Goal: Task Accomplishment & Management: Manage account settings

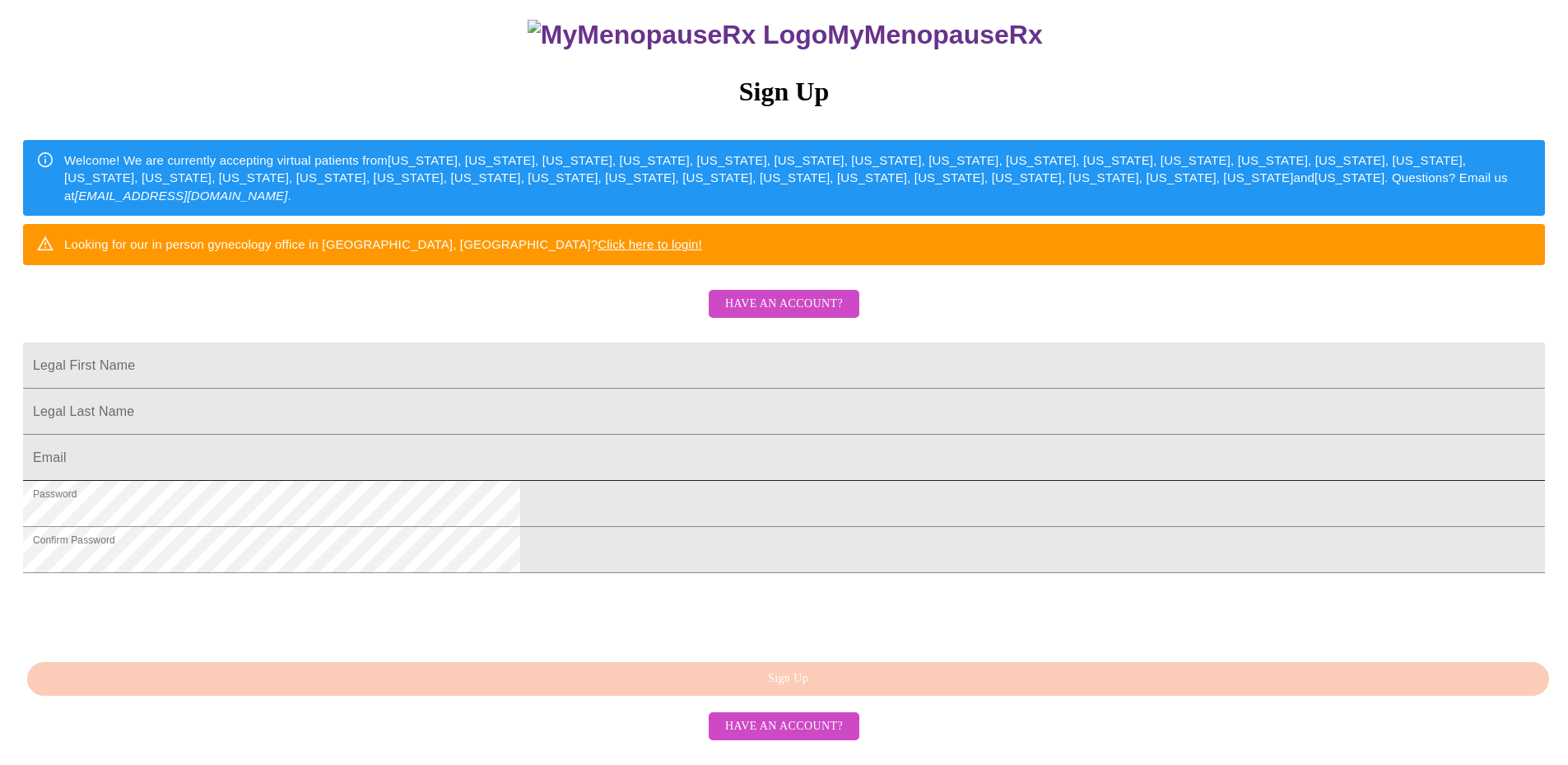
scroll to position [278, 0]
click at [816, 294] on span "Have an account?" at bounding box center [784, 304] width 118 height 20
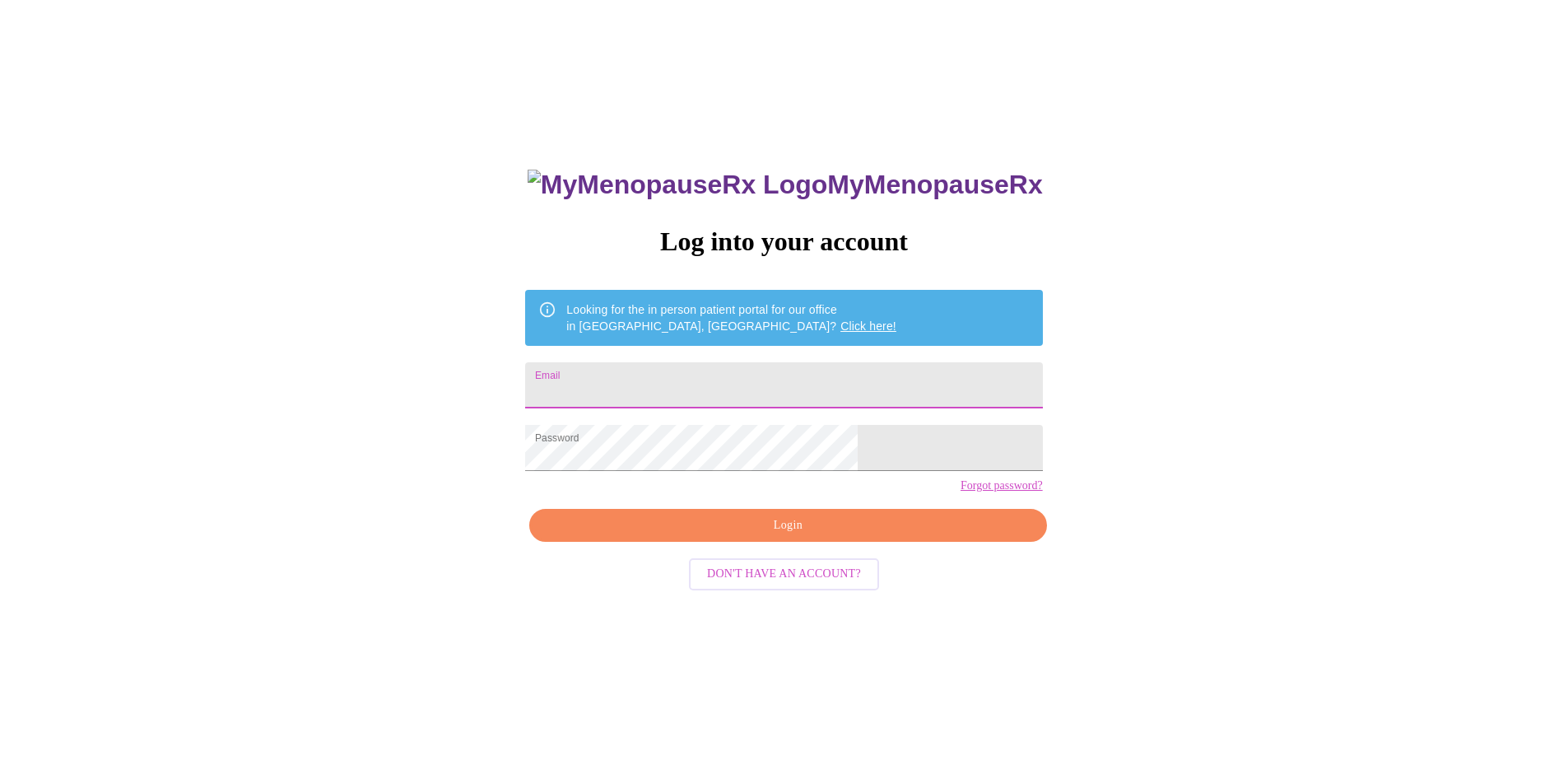
click at [736, 382] on input "Email" at bounding box center [784, 385] width 517 height 46
click at [649, 378] on input "Email" at bounding box center [784, 385] width 517 height 46
click at [711, 536] on span "Login" at bounding box center [787, 525] width 479 height 20
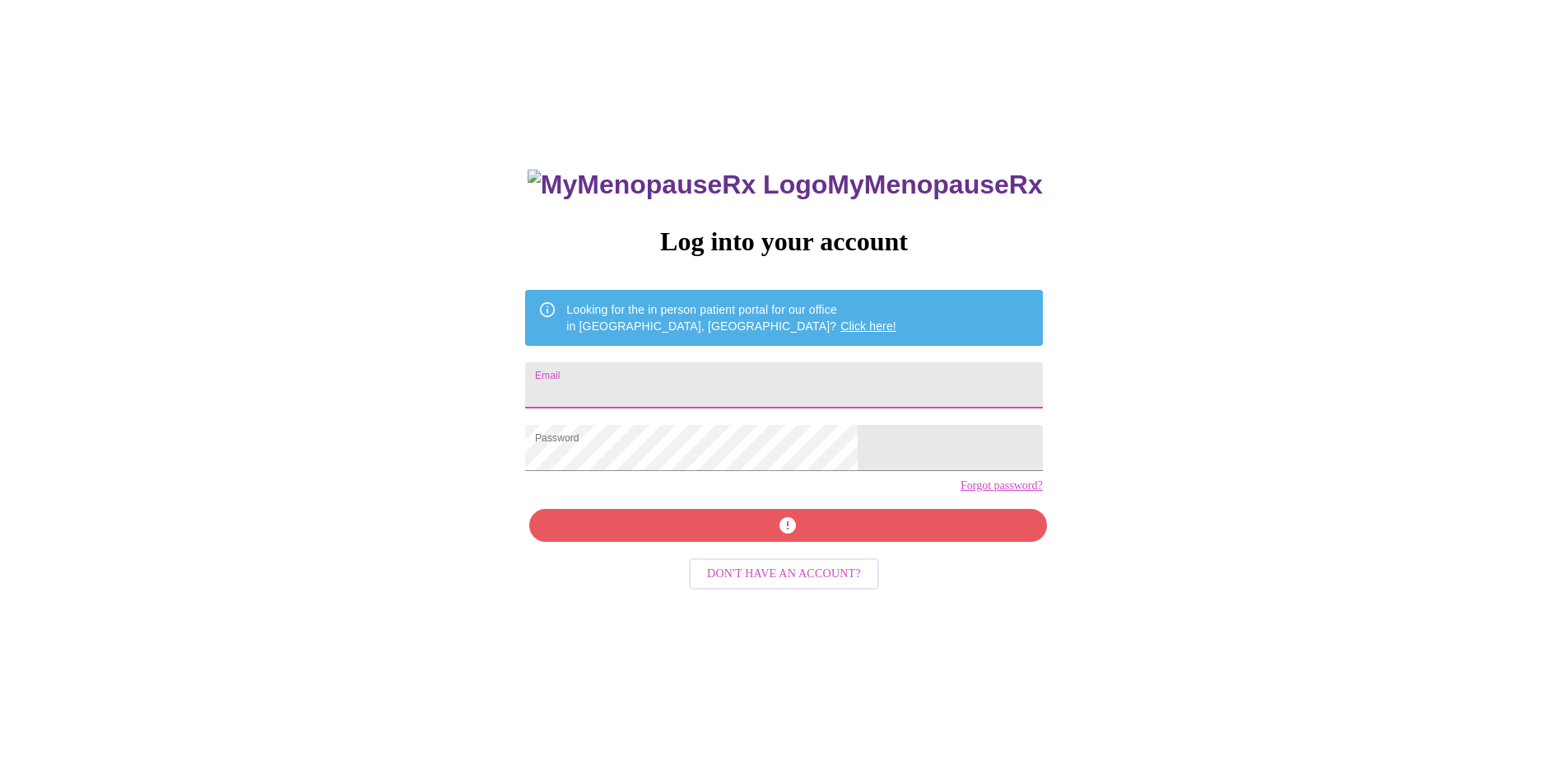
click at [674, 382] on input "Email" at bounding box center [784, 385] width 517 height 46
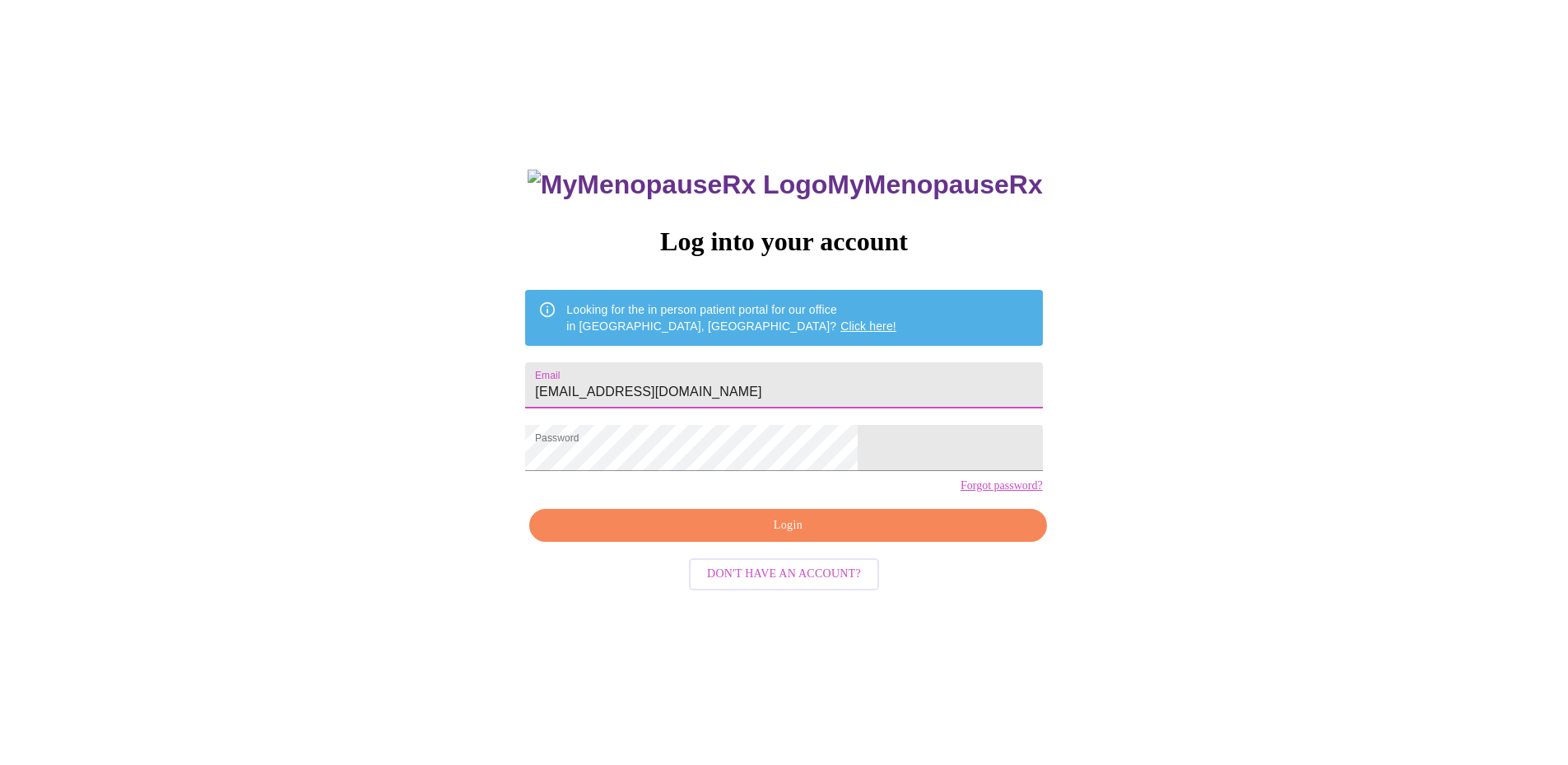
type input "[EMAIL_ADDRESS][DOMAIN_NAME]"
click at [749, 536] on span "Login" at bounding box center [787, 525] width 479 height 20
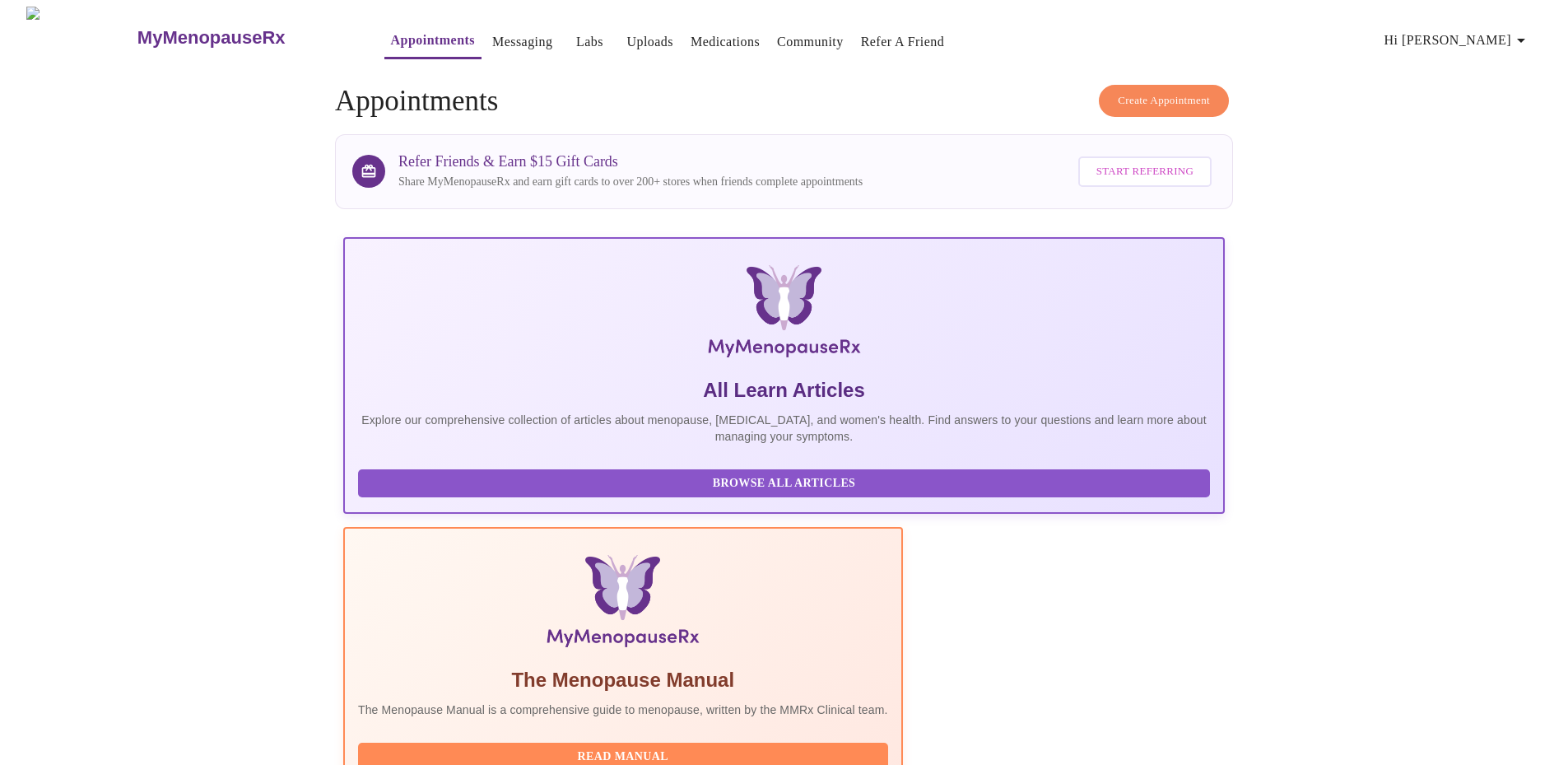
click at [576, 30] on link "Labs" at bounding box center [589, 42] width 27 height 23
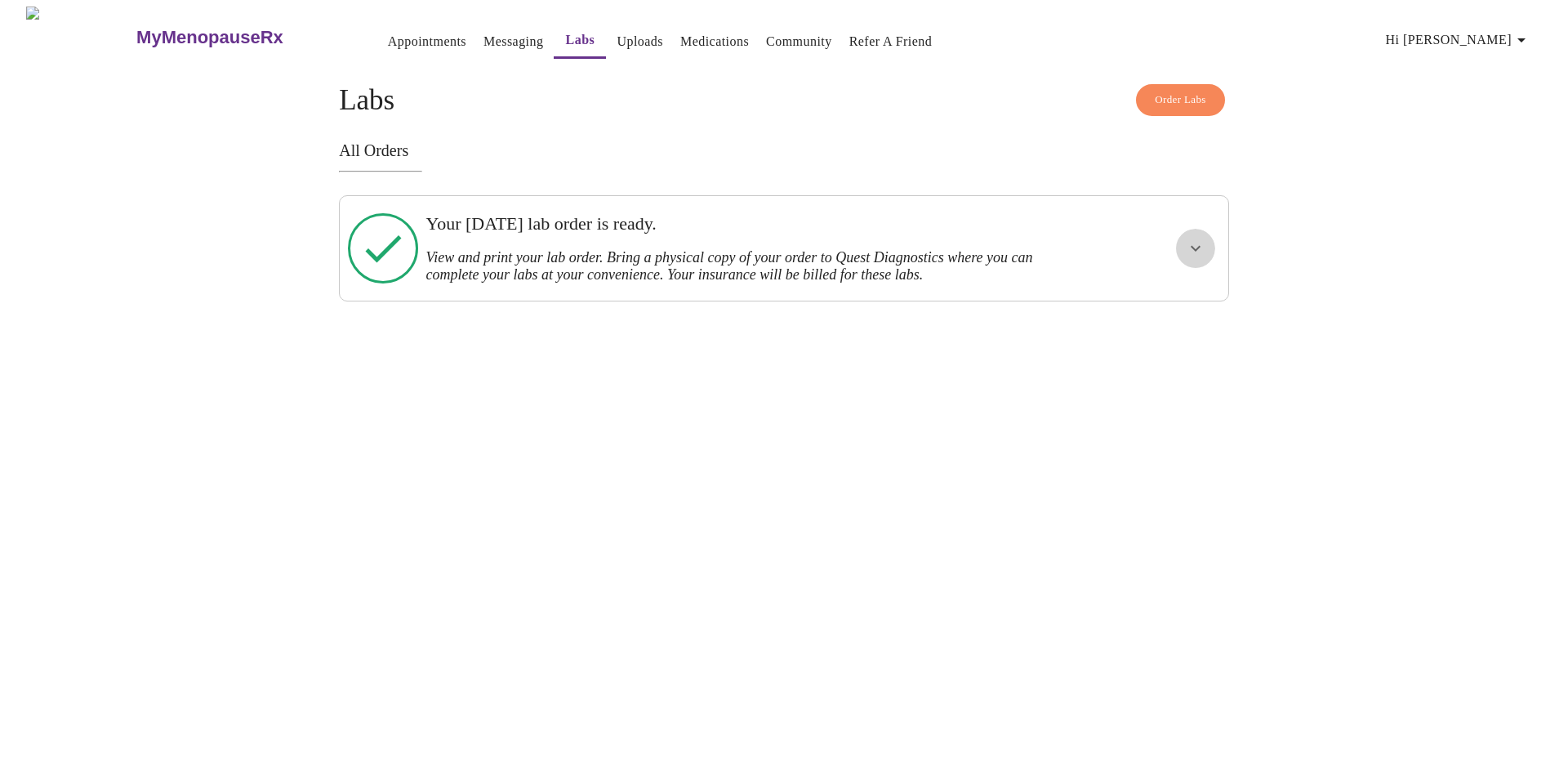
click at [1198, 246] on icon "show more" at bounding box center [1195, 249] width 10 height 6
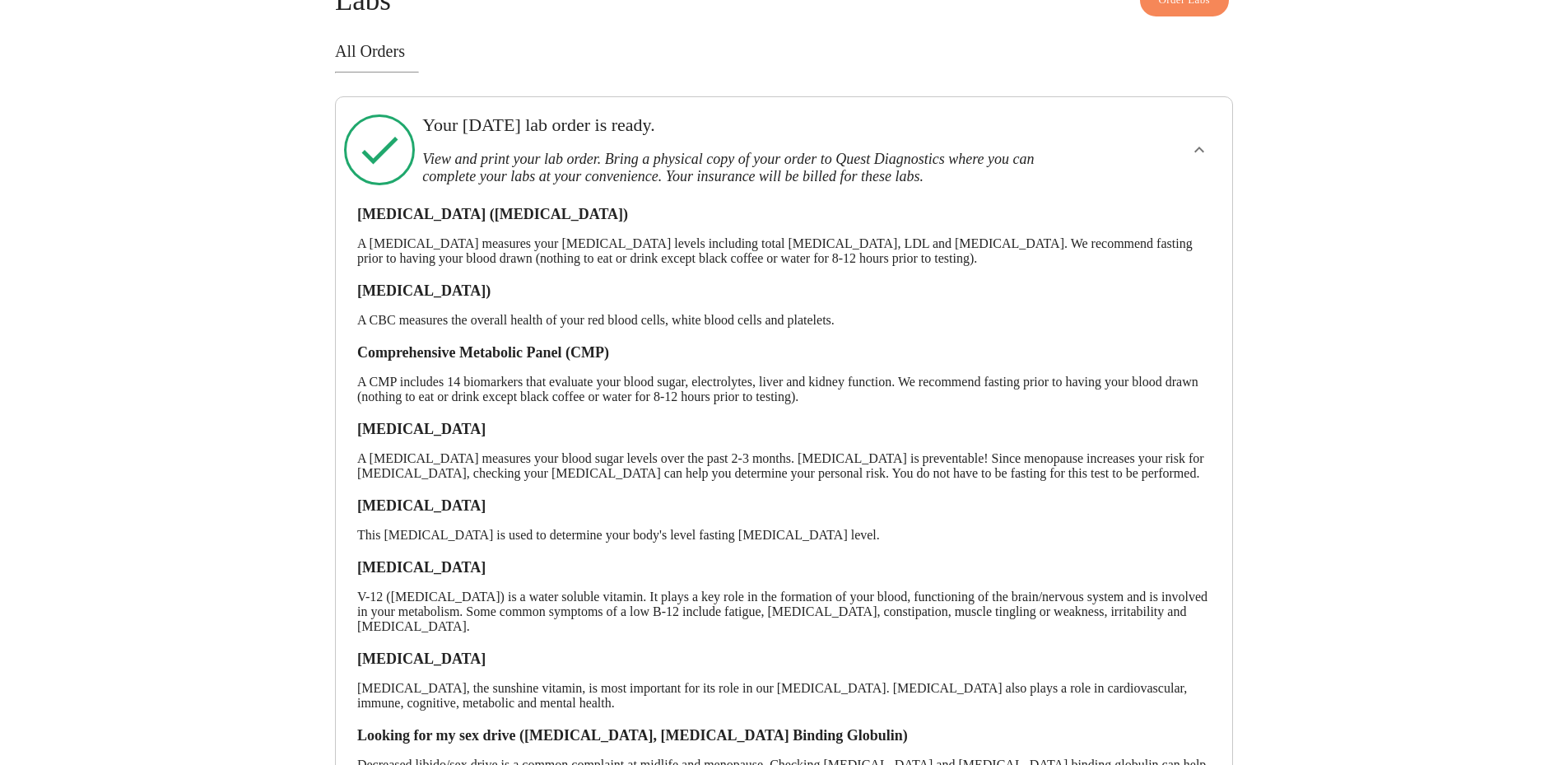
scroll to position [248, 0]
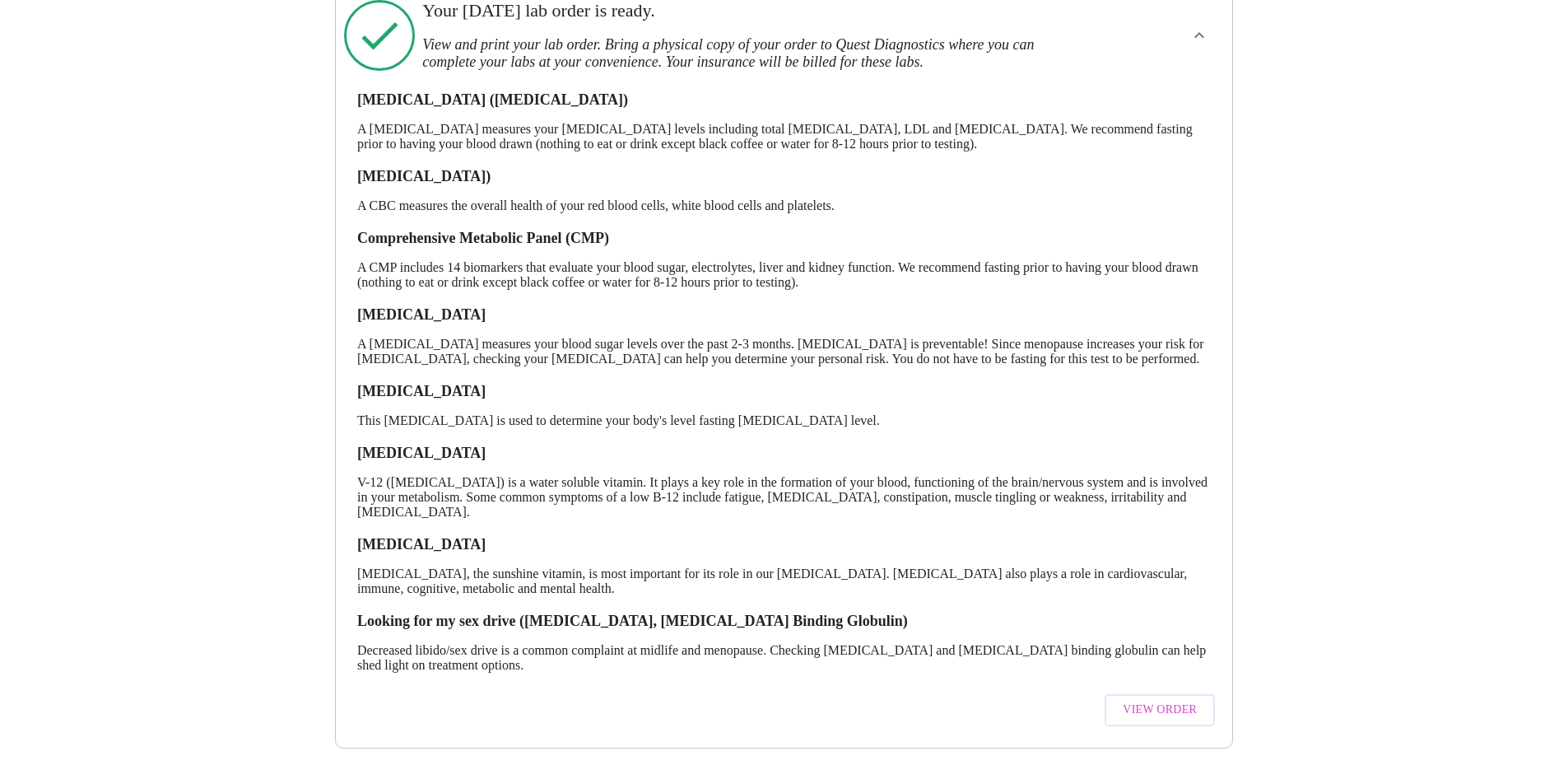
click at [1170, 700] on span "View Order" at bounding box center [1160, 710] width 75 height 20
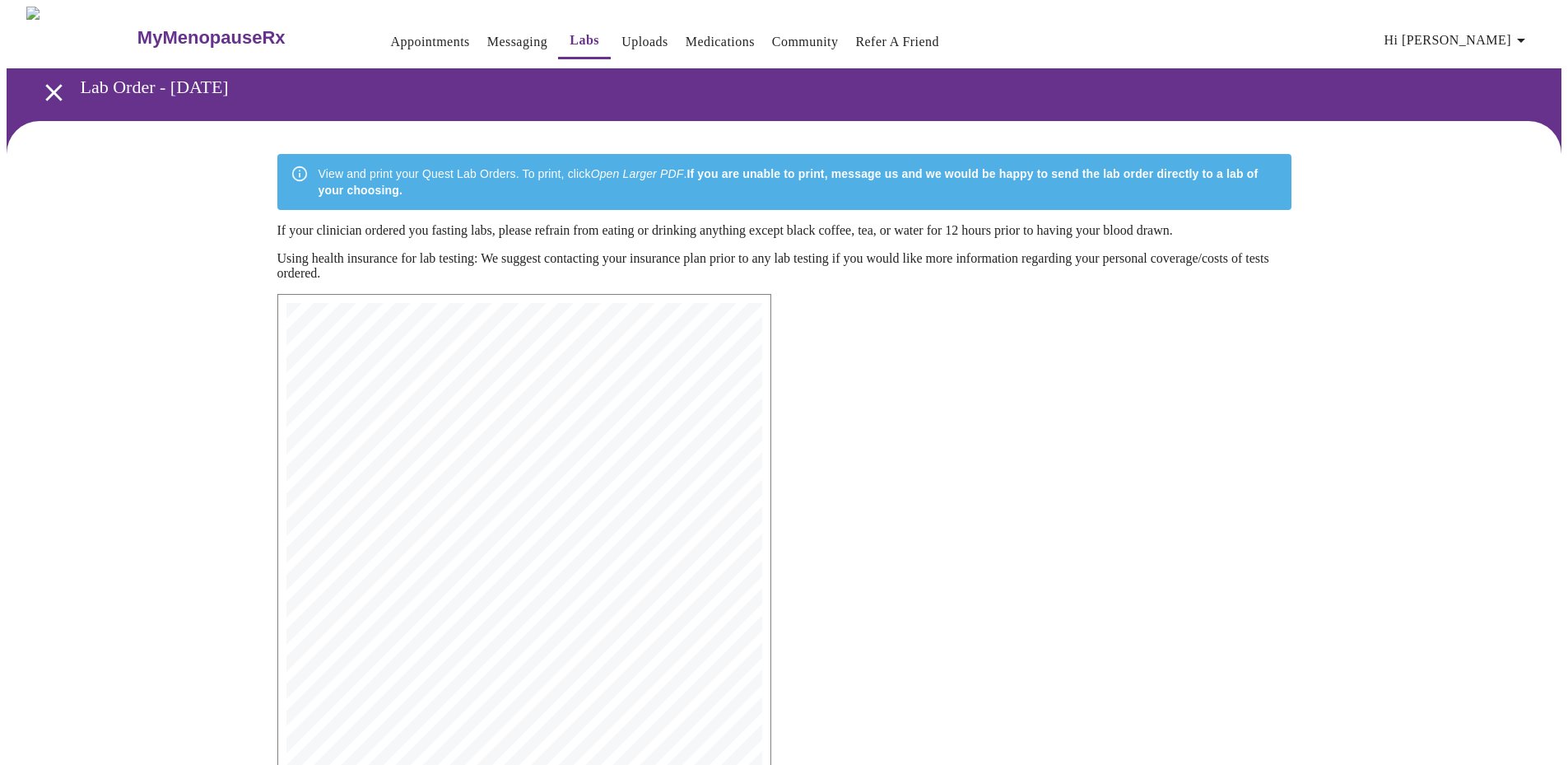
click at [621, 34] on link "Uploads" at bounding box center [645, 42] width 46 height 23
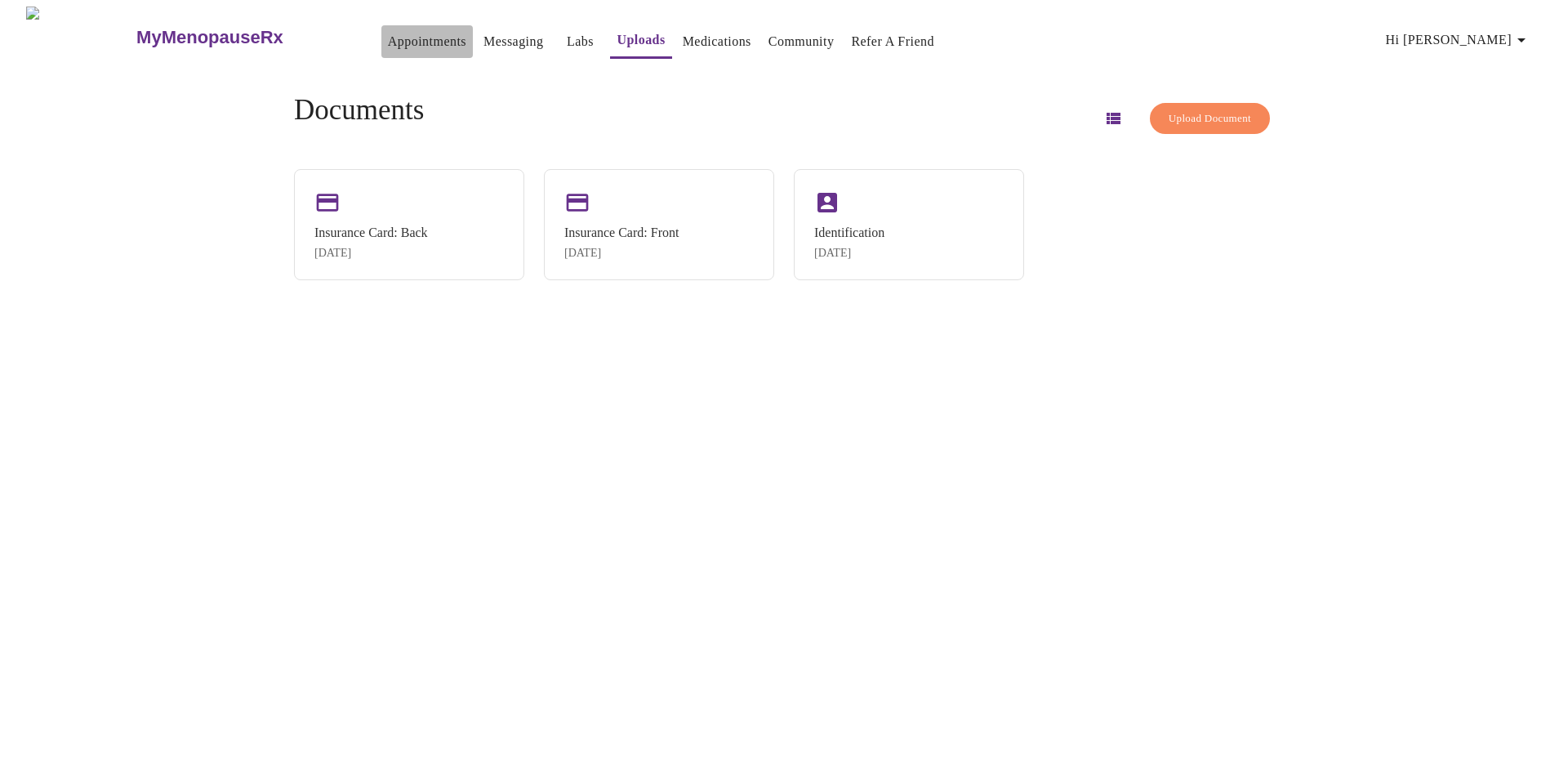
click at [381, 25] on button "Appointments" at bounding box center [426, 41] width 91 height 33
click at [388, 30] on link "Appointments" at bounding box center [427, 41] width 79 height 23
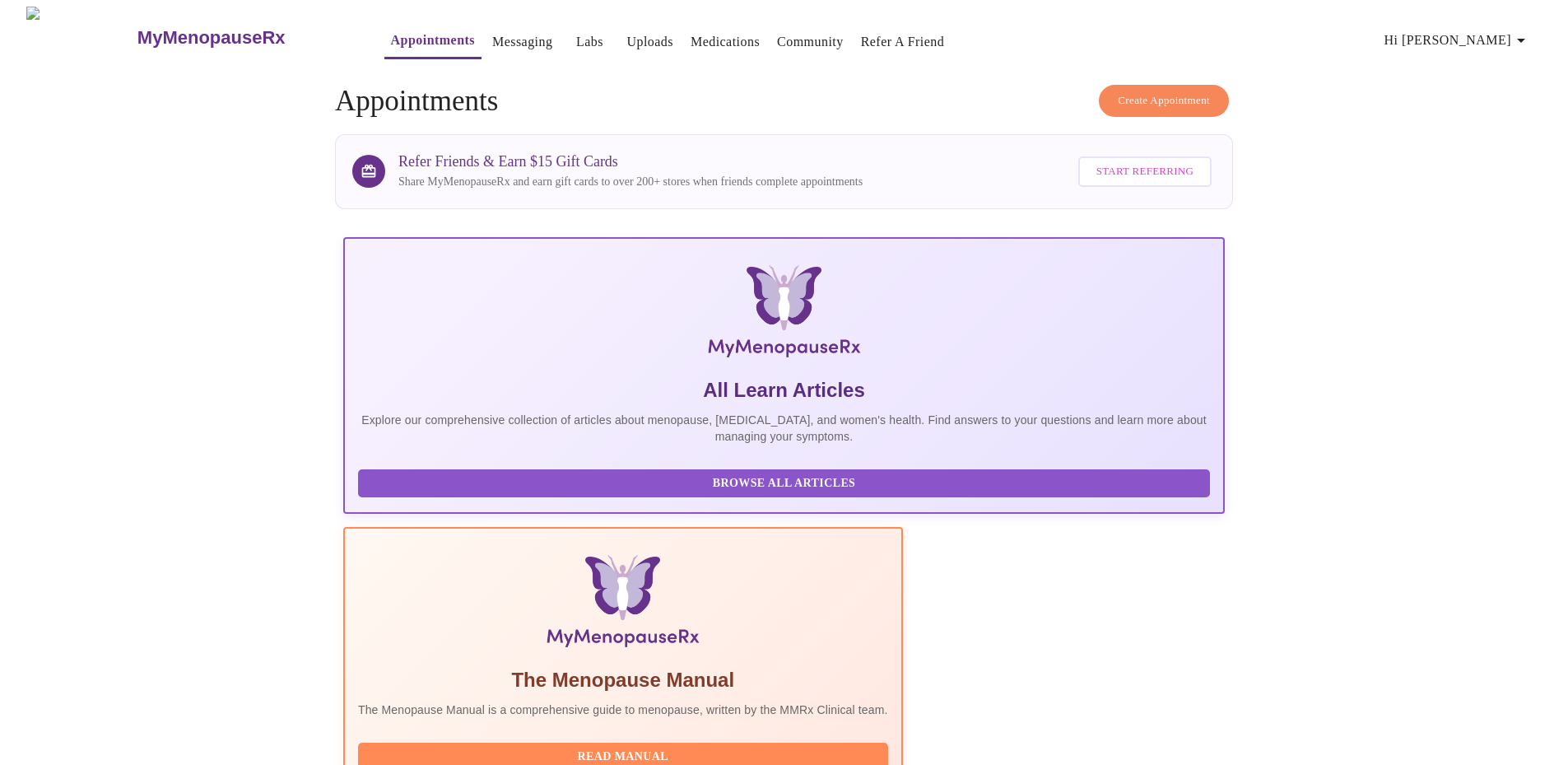
click at [1006, 85] on h4 "Create Appointment Appointments" at bounding box center [784, 102] width 898 height 33
